Goal: Book appointment/travel/reservation

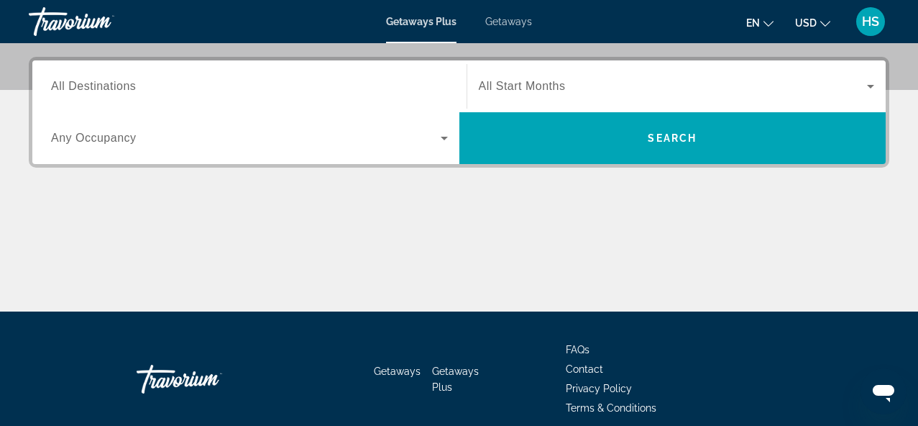
scroll to position [116, 0]
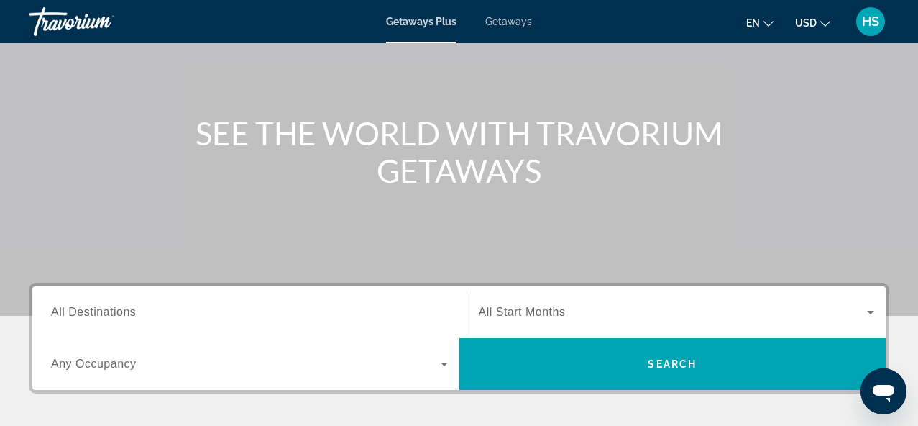
click at [332, 320] on div "Search widget" at bounding box center [249, 312] width 397 height 41
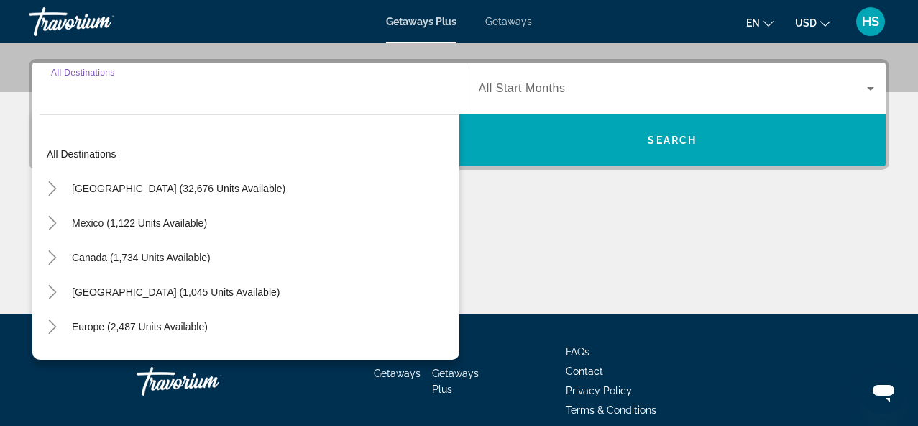
scroll to position [352, 0]
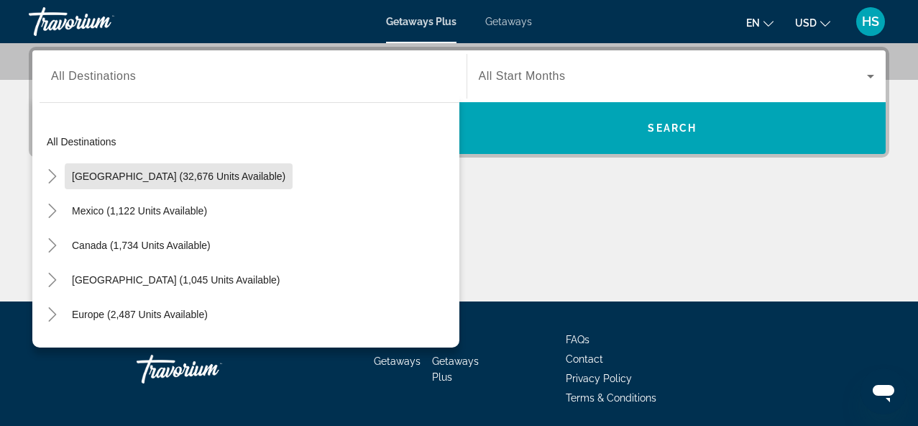
click at [188, 181] on span "[GEOGRAPHIC_DATA] (32,676 units available)" at bounding box center [179, 176] width 214 height 12
type input "**********"
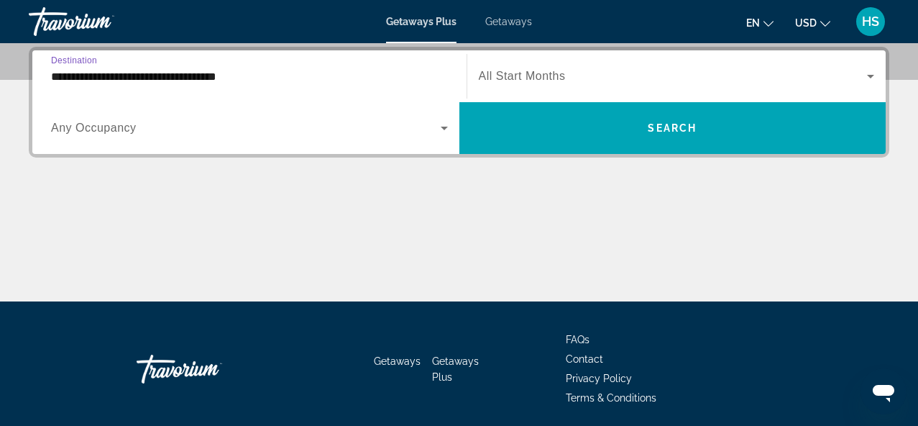
click at [662, 69] on span "Search widget" at bounding box center [673, 76] width 389 height 17
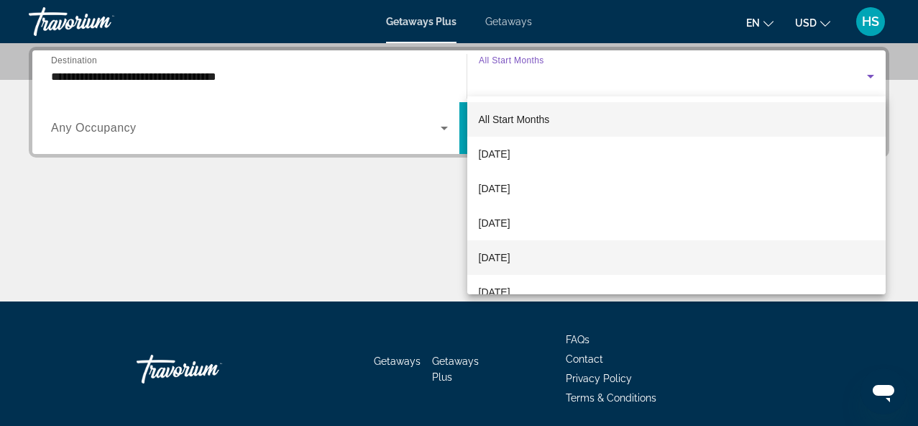
click at [511, 261] on span "[DATE]" at bounding box center [495, 257] width 32 height 17
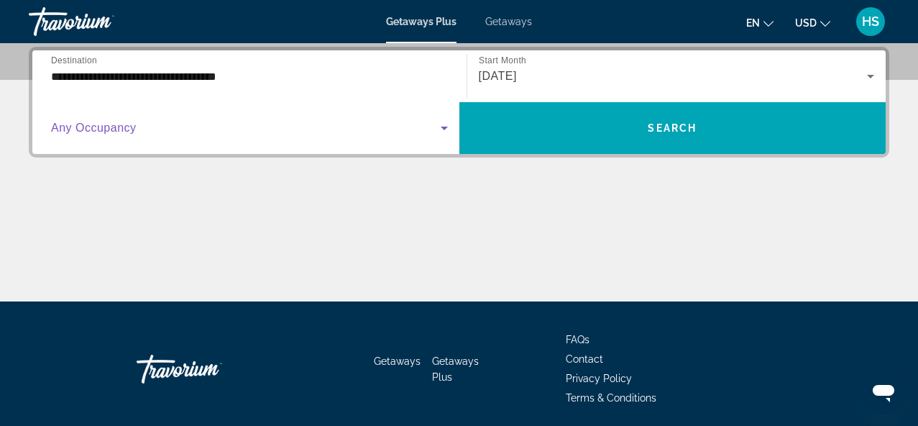
click at [425, 127] on span "Search widget" at bounding box center [246, 127] width 390 height 17
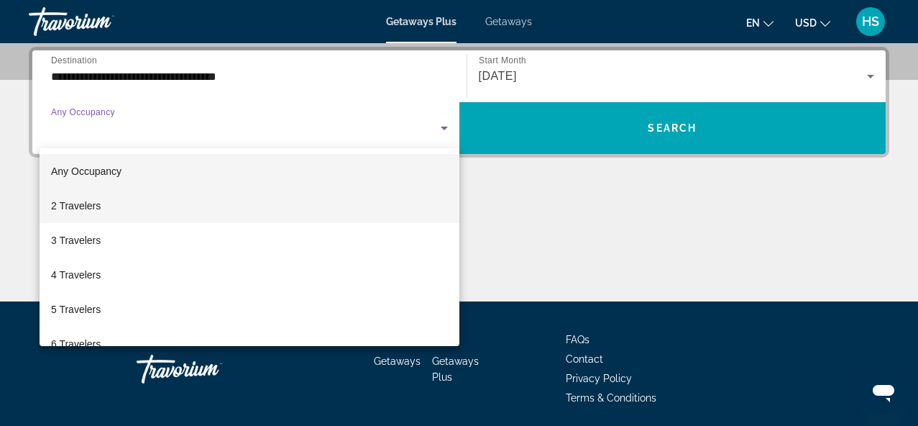
click at [225, 208] on mat-option "2 Travelers" at bounding box center [250, 205] width 420 height 35
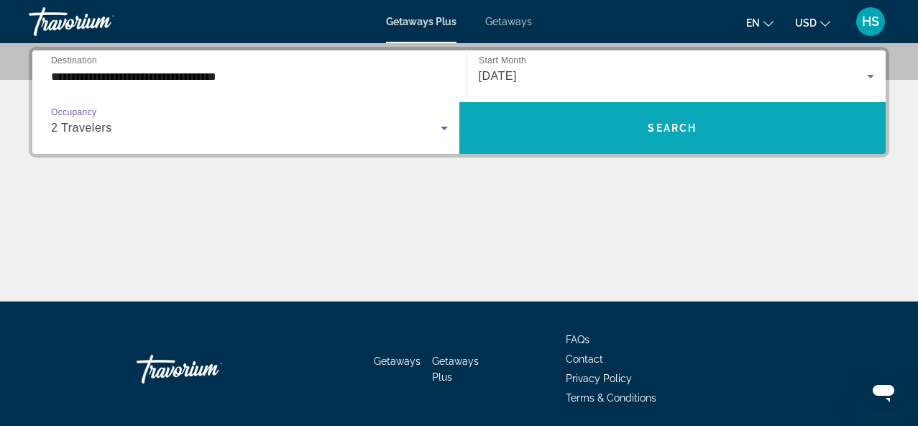
click at [520, 132] on span "Search widget" at bounding box center [672, 128] width 427 height 35
